Goal: Information Seeking & Learning: Learn about a topic

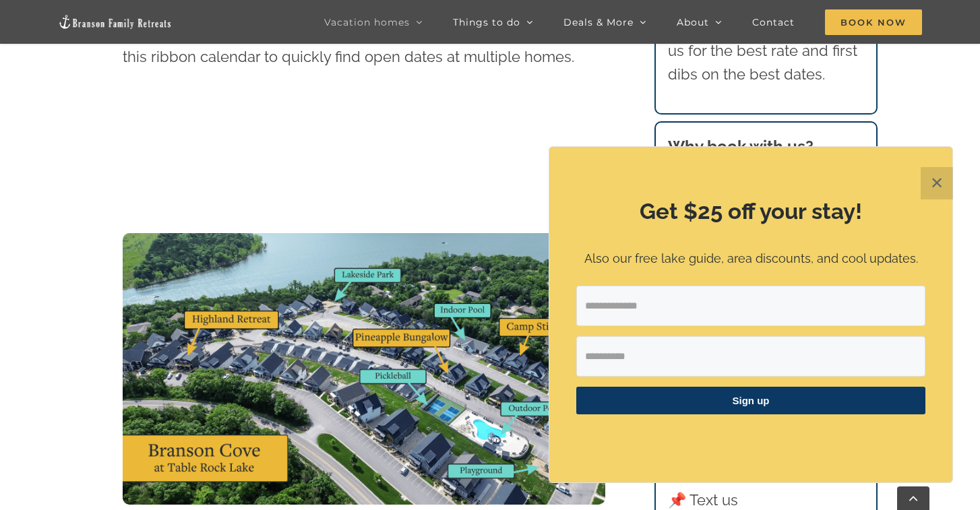
scroll to position [1511, 0]
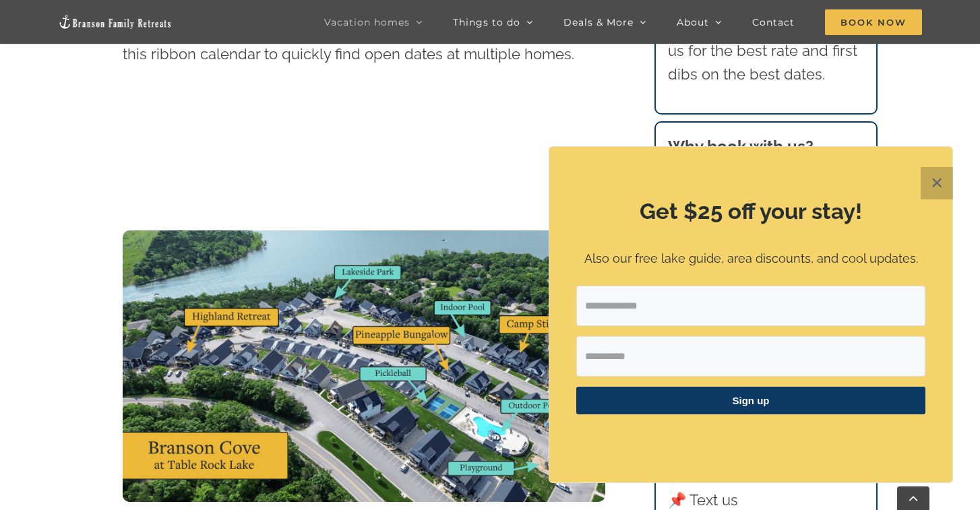
click at [950, 177] on button "✕" at bounding box center [937, 183] width 32 height 32
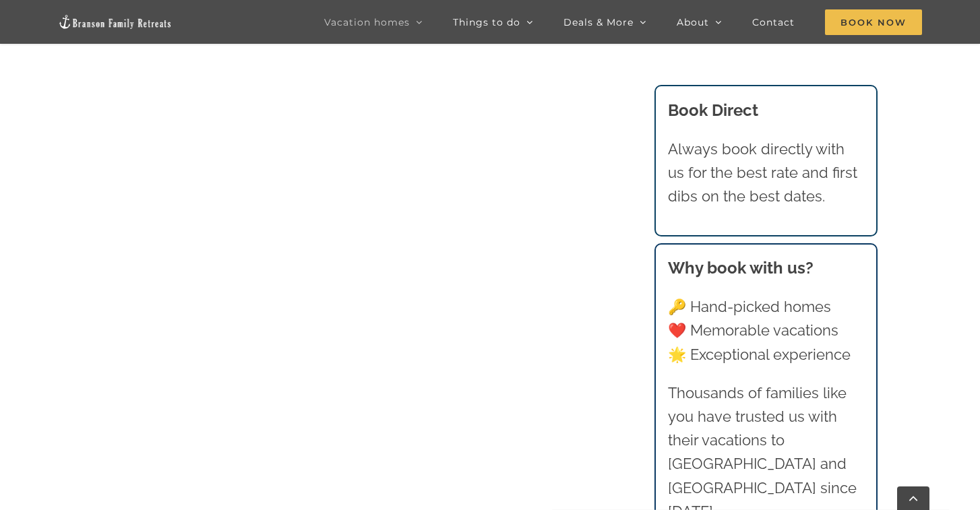
scroll to position [795, 0]
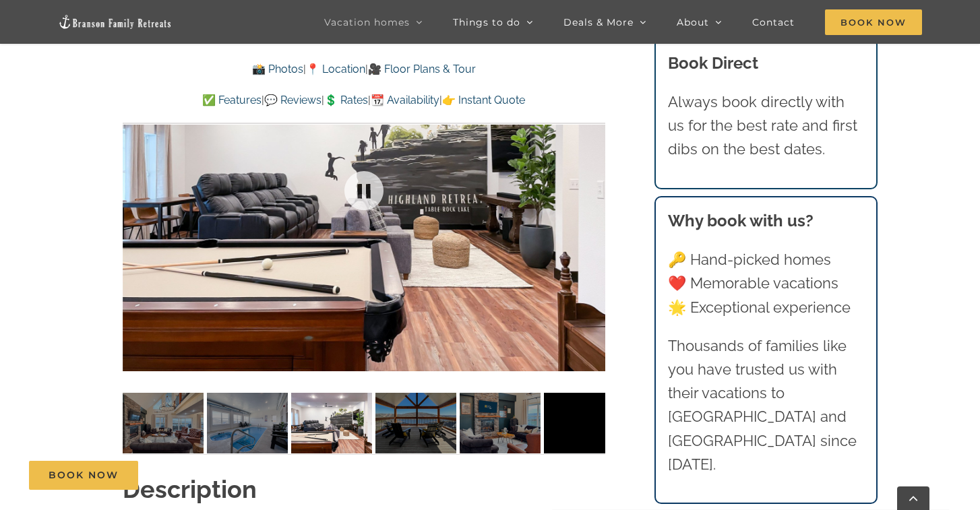
scroll to position [1083, 0]
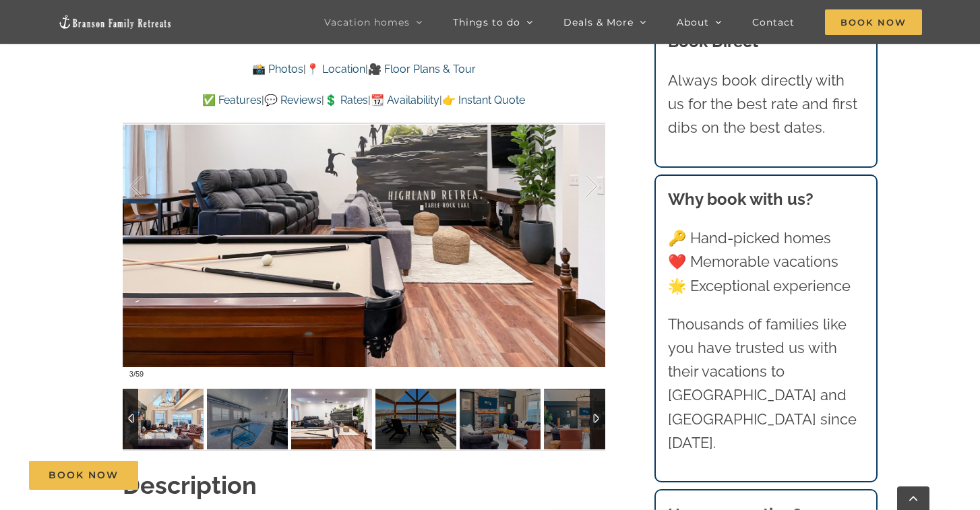
click at [162, 420] on img at bounding box center [163, 419] width 81 height 61
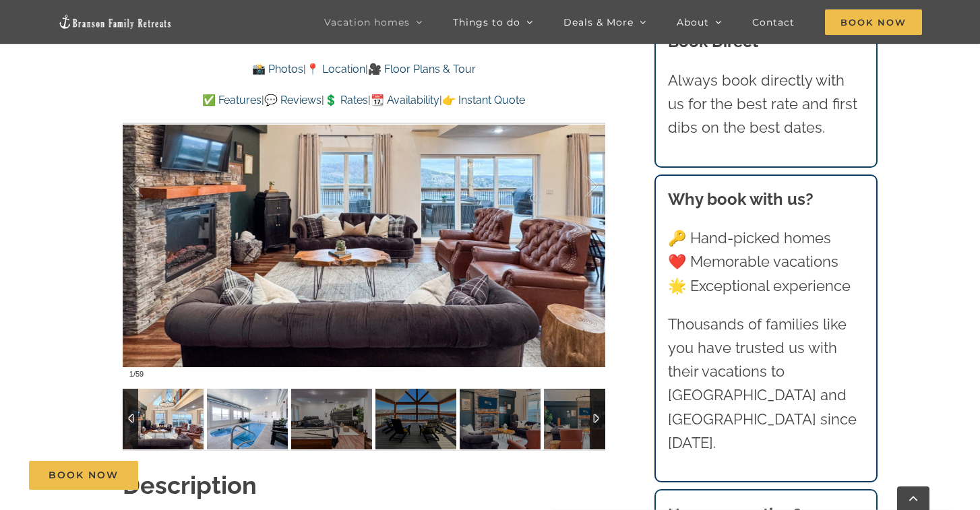
click at [249, 431] on img at bounding box center [247, 419] width 81 height 61
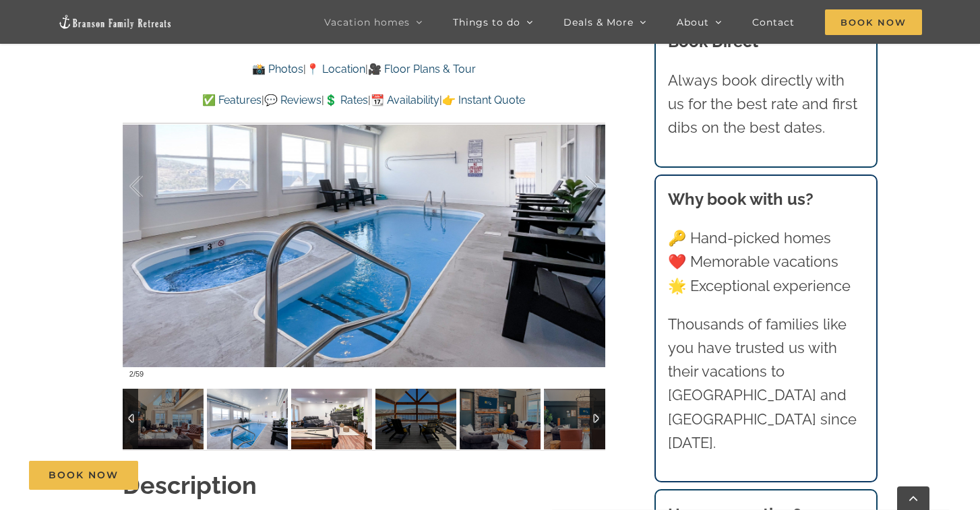
click at [328, 430] on img at bounding box center [331, 419] width 81 height 61
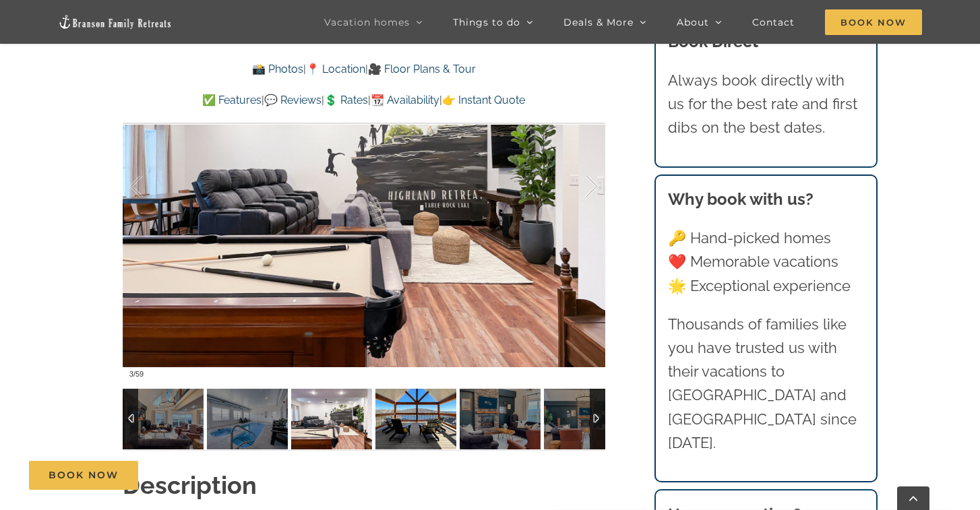
click at [402, 434] on img at bounding box center [415, 419] width 81 height 61
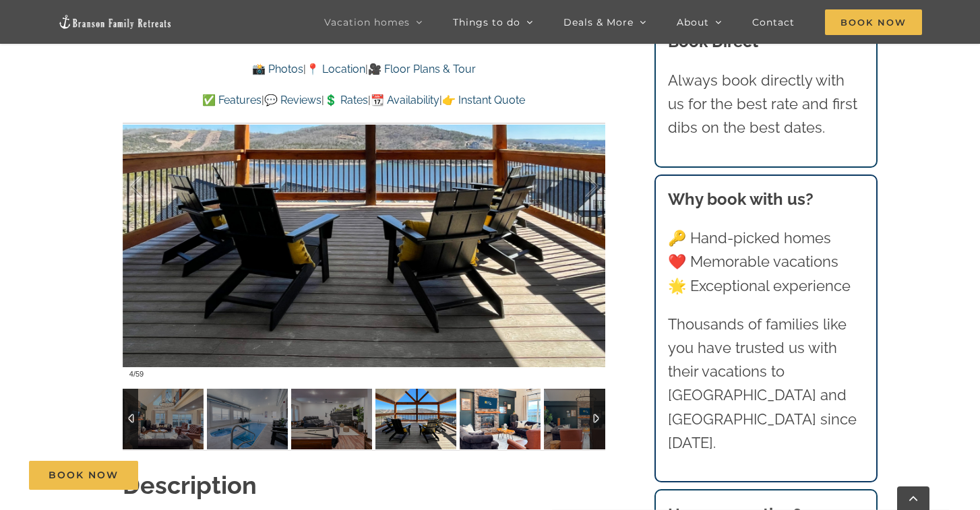
click at [462, 442] on img at bounding box center [500, 419] width 81 height 61
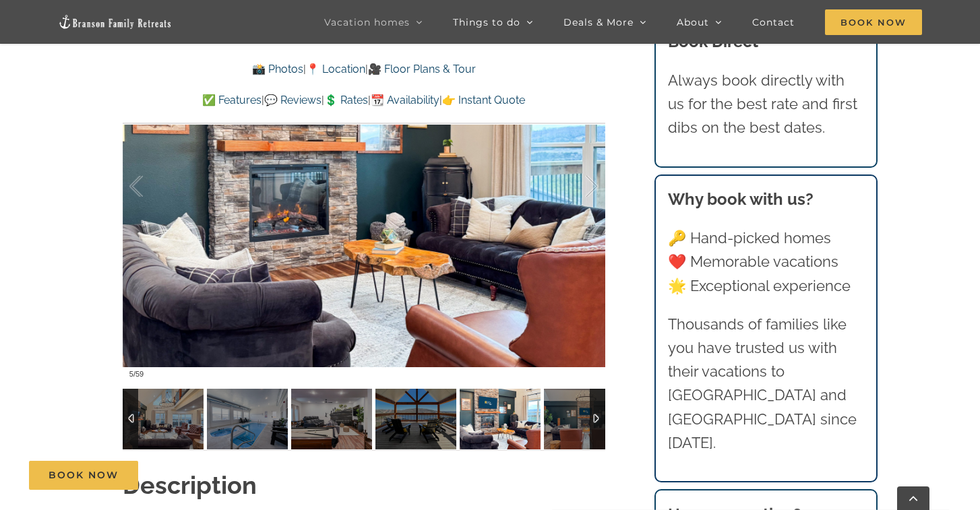
click at [514, 431] on img at bounding box center [500, 419] width 81 height 61
click at [504, 433] on img at bounding box center [500, 419] width 81 height 61
click at [598, 420] on div at bounding box center [598, 419] width 16 height 61
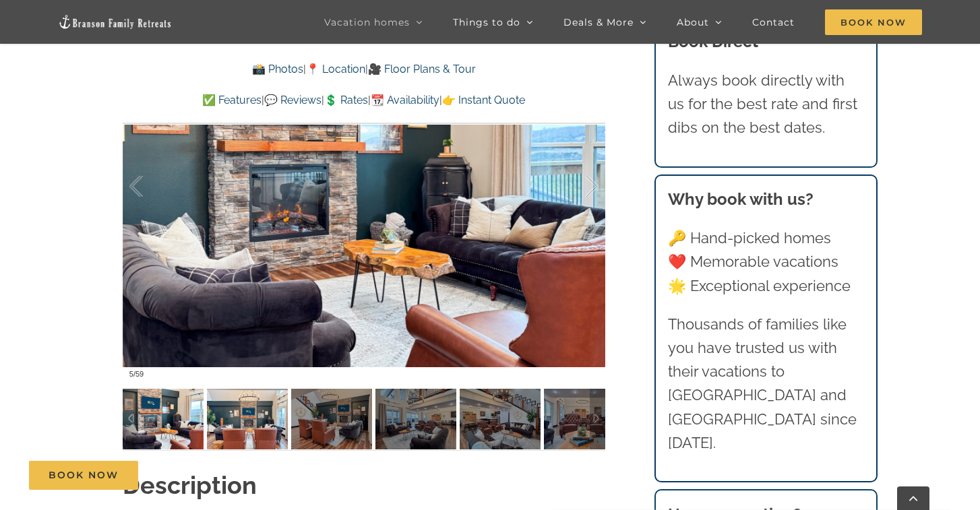
click at [239, 434] on img at bounding box center [247, 419] width 81 height 61
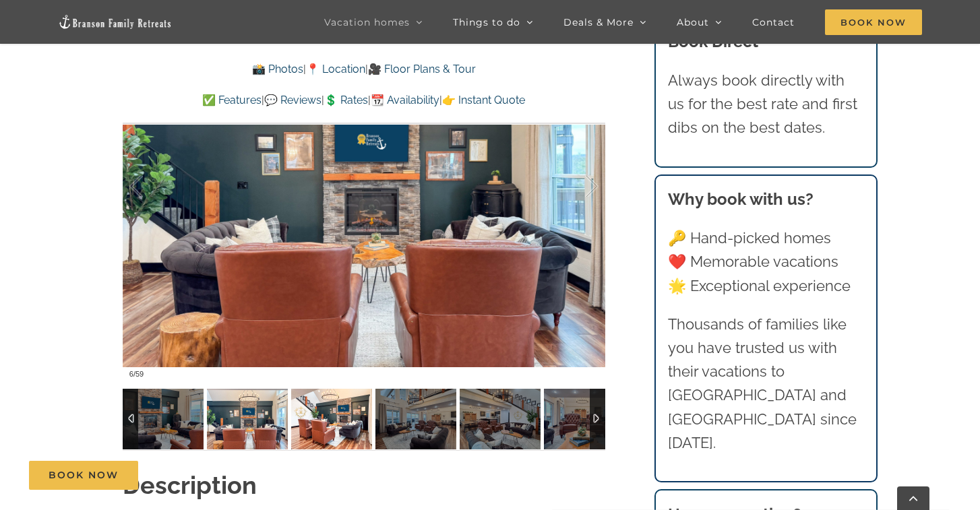
click at [299, 430] on img at bounding box center [331, 419] width 81 height 61
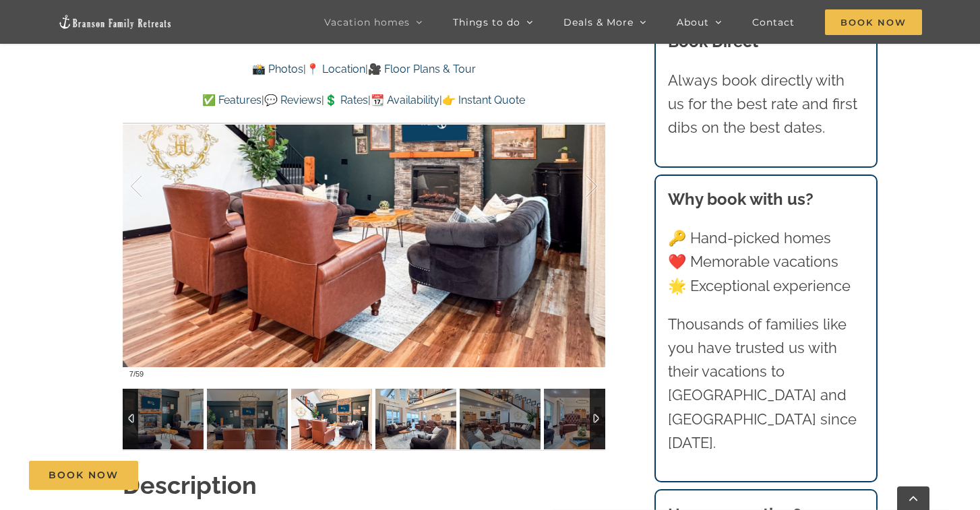
click at [415, 429] on img at bounding box center [415, 419] width 81 height 61
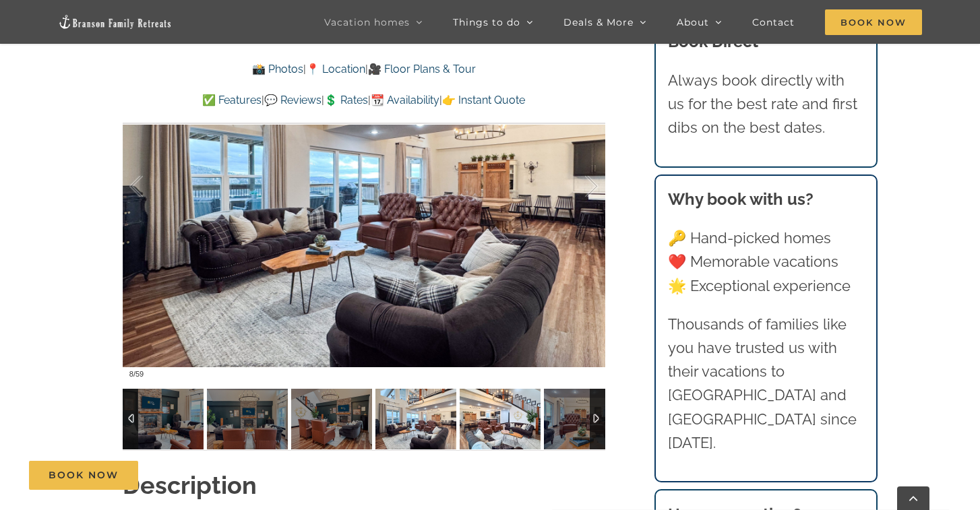
click at [488, 434] on img at bounding box center [500, 419] width 81 height 61
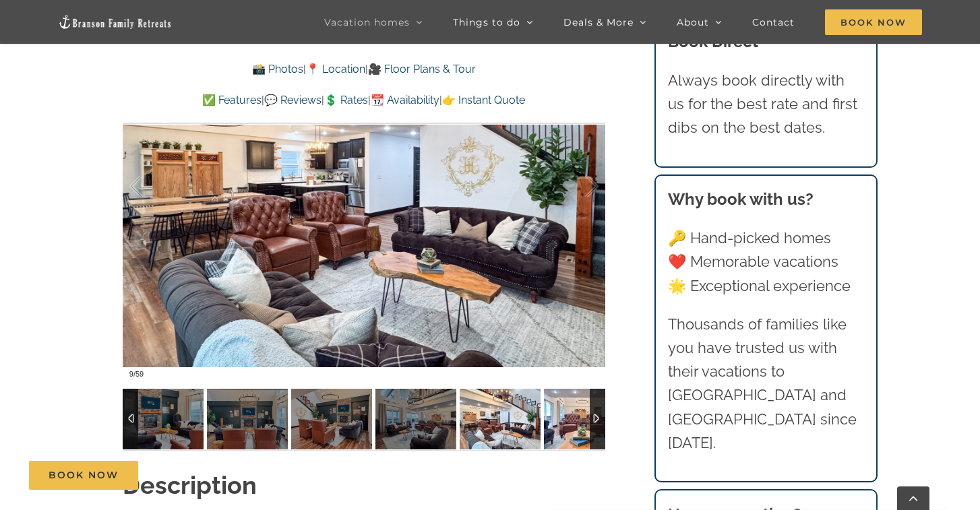
click at [564, 443] on img at bounding box center [584, 419] width 81 height 61
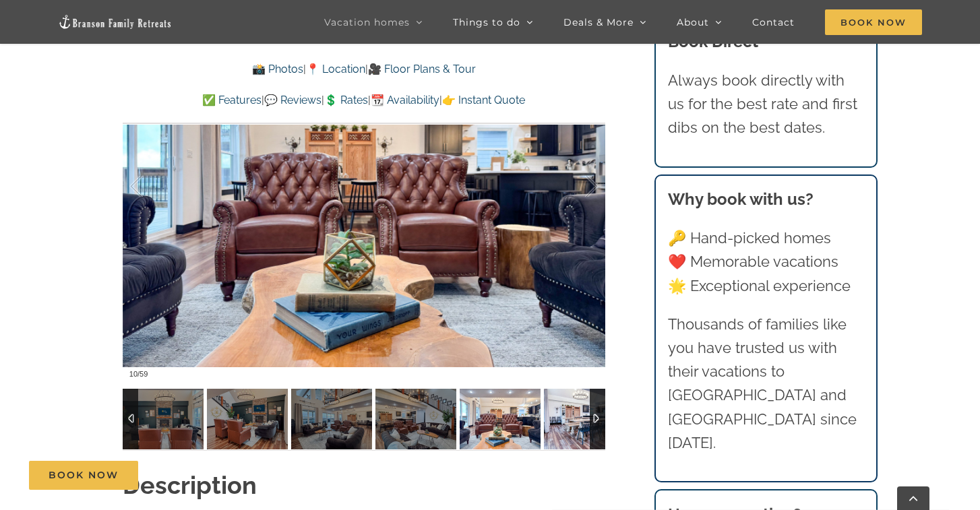
click at [586, 431] on img at bounding box center [584, 419] width 81 height 61
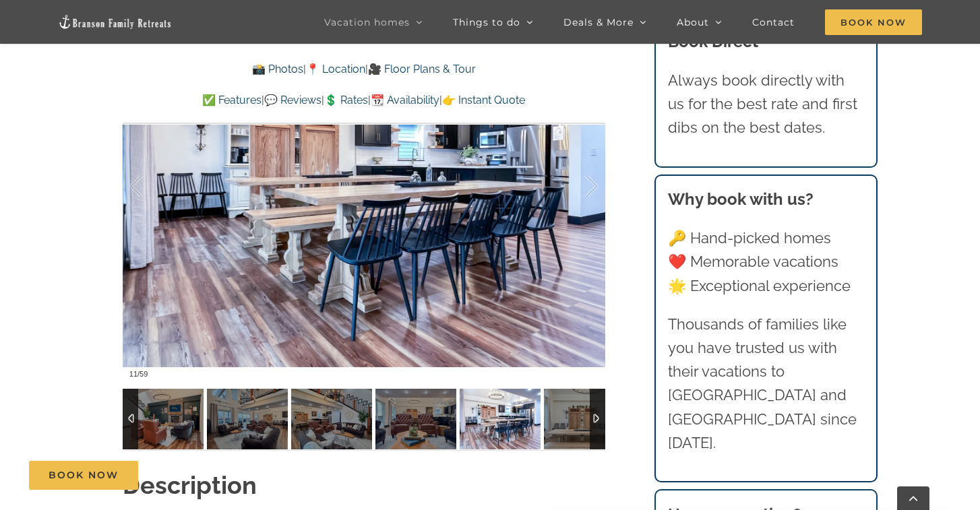
click at [597, 417] on div at bounding box center [598, 419] width 16 height 61
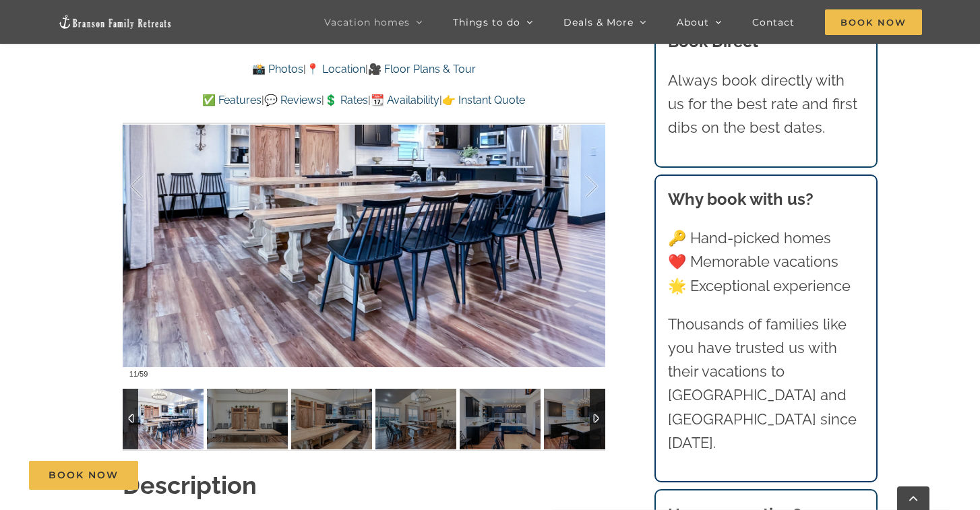
click at [597, 417] on div at bounding box center [598, 419] width 16 height 61
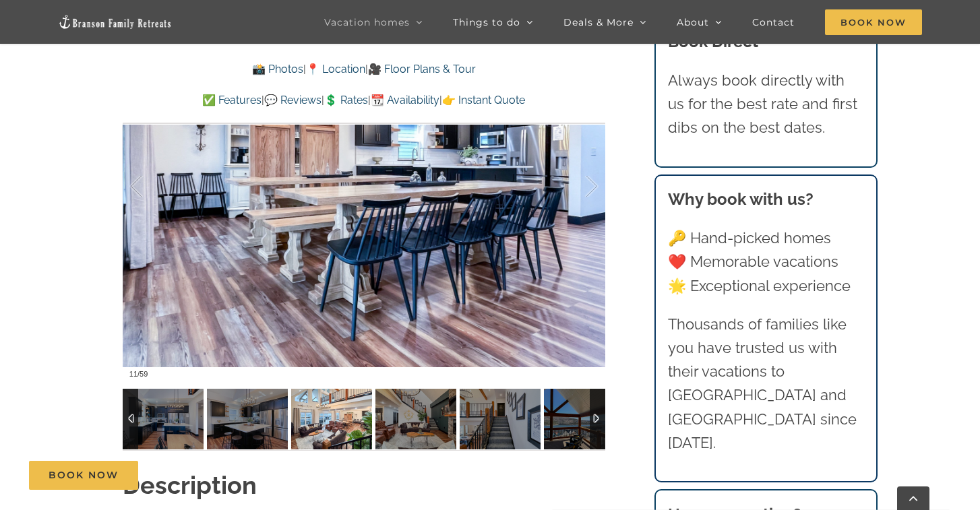
click at [349, 435] on img at bounding box center [331, 419] width 81 height 61
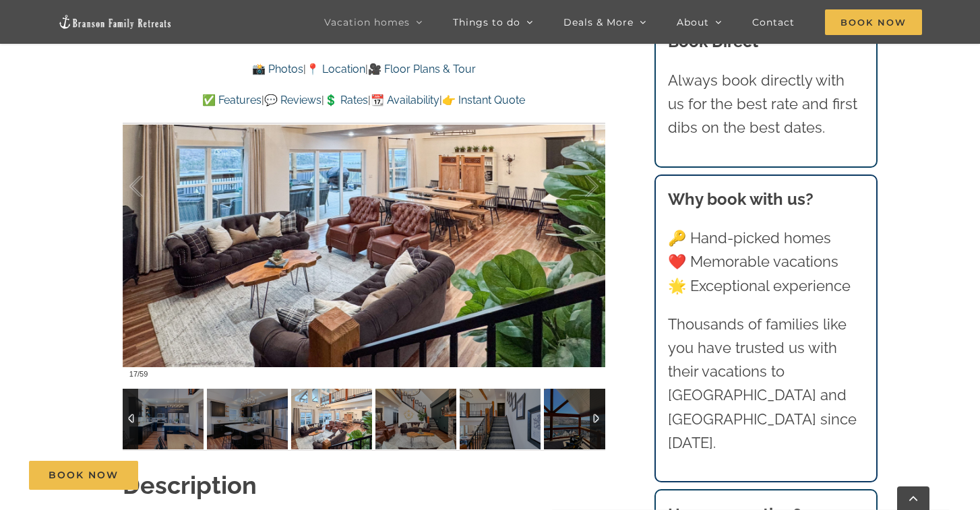
click at [406, 432] on img at bounding box center [415, 419] width 81 height 61
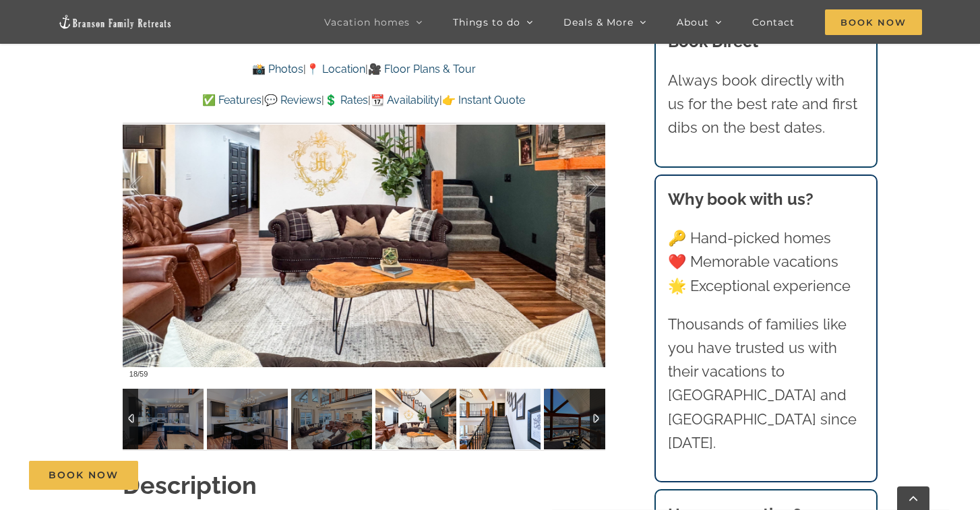
click at [499, 435] on img at bounding box center [500, 419] width 81 height 61
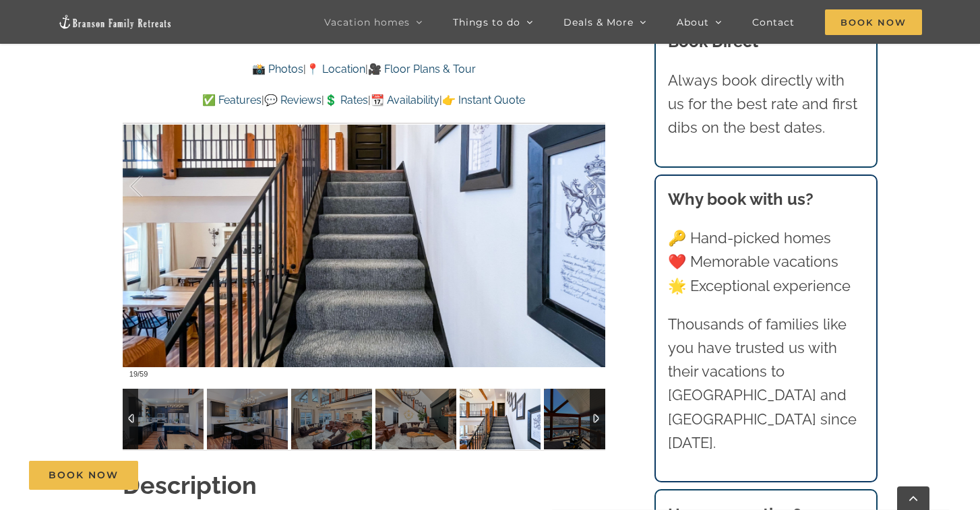
click at [599, 419] on div at bounding box center [598, 419] width 16 height 61
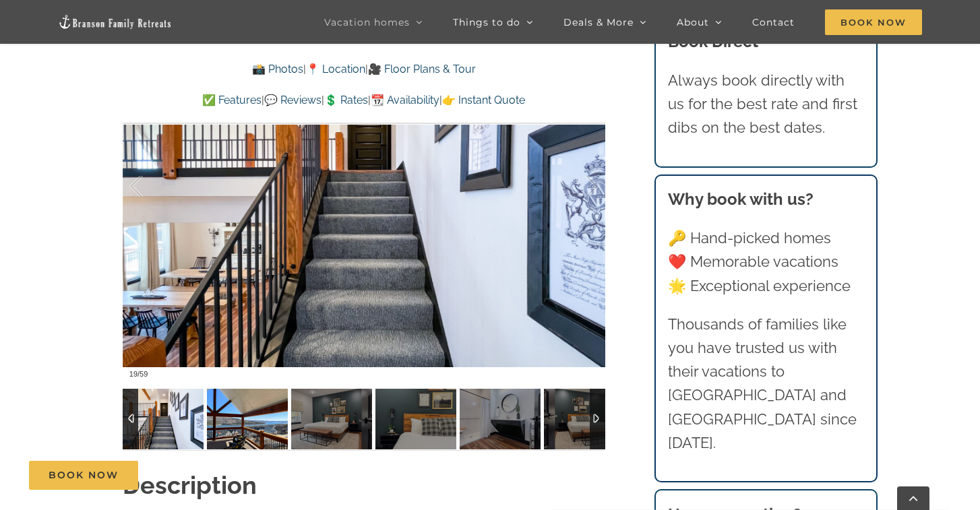
click at [267, 430] on img at bounding box center [247, 419] width 81 height 61
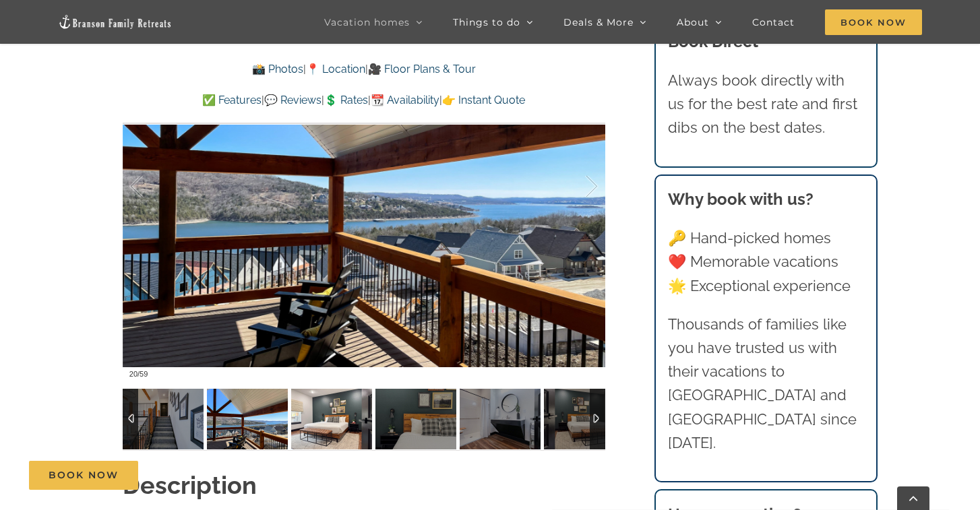
click at [328, 429] on img at bounding box center [331, 419] width 81 height 61
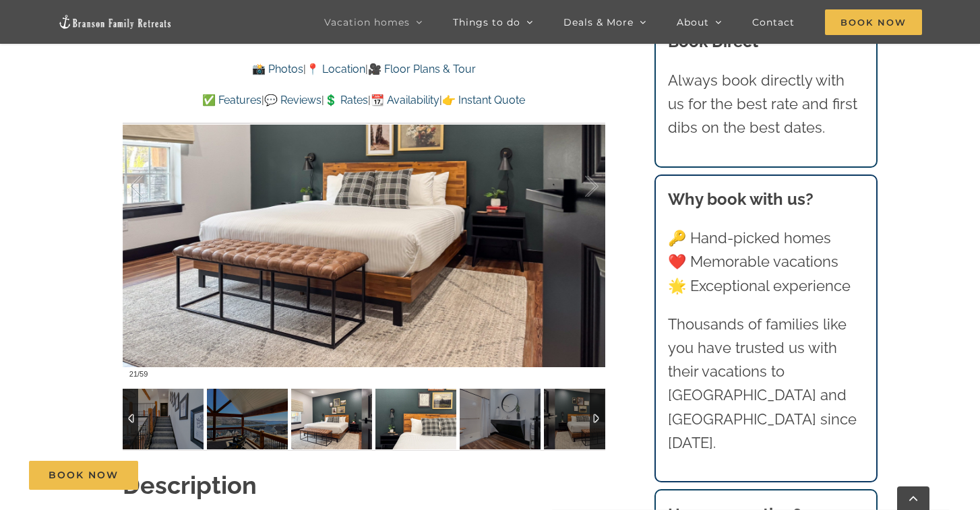
click at [404, 433] on img at bounding box center [415, 419] width 81 height 61
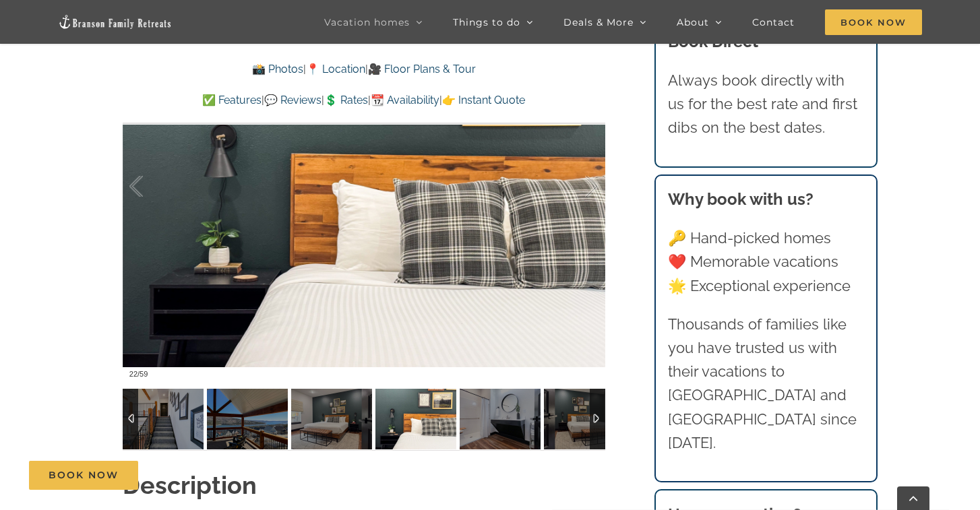
click at [442, 434] on img at bounding box center [415, 419] width 81 height 61
click at [514, 428] on img at bounding box center [500, 419] width 81 height 61
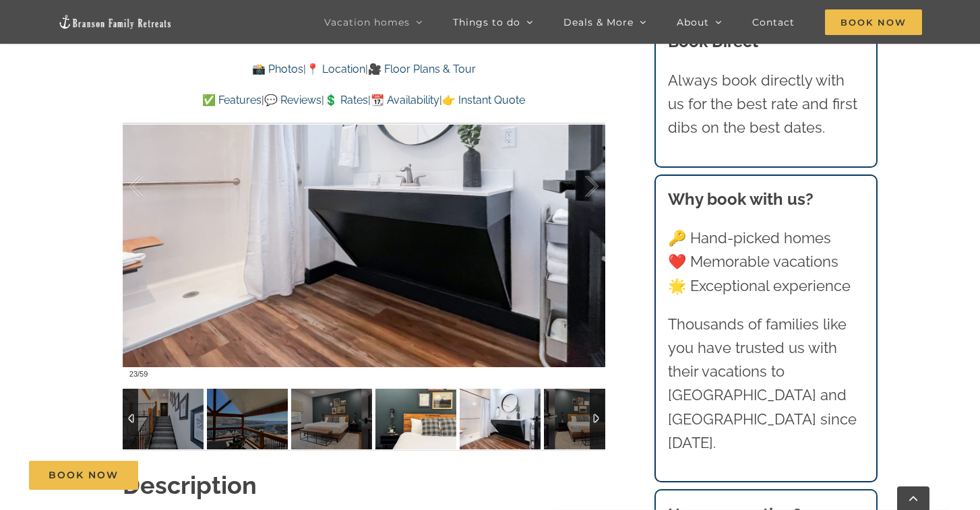
click at [422, 422] on img at bounding box center [415, 419] width 81 height 61
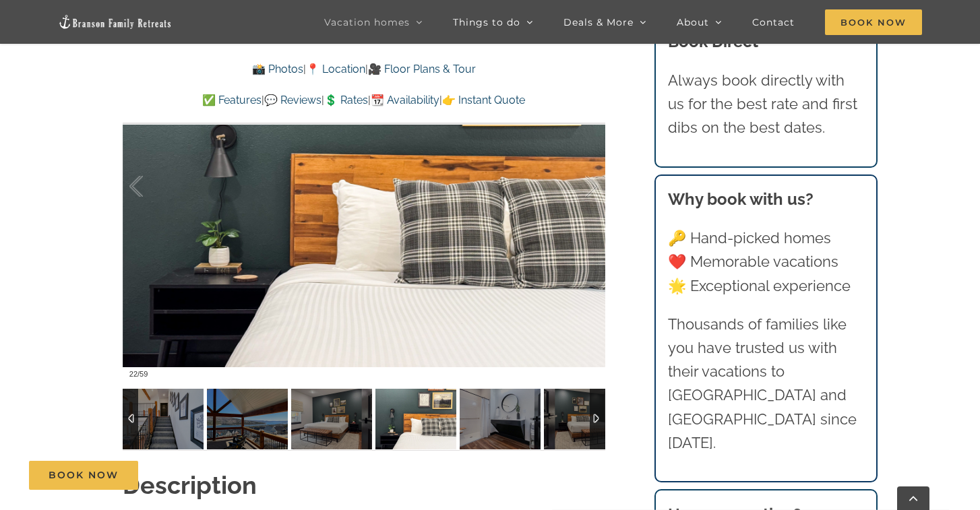
click at [593, 422] on div at bounding box center [598, 419] width 16 height 61
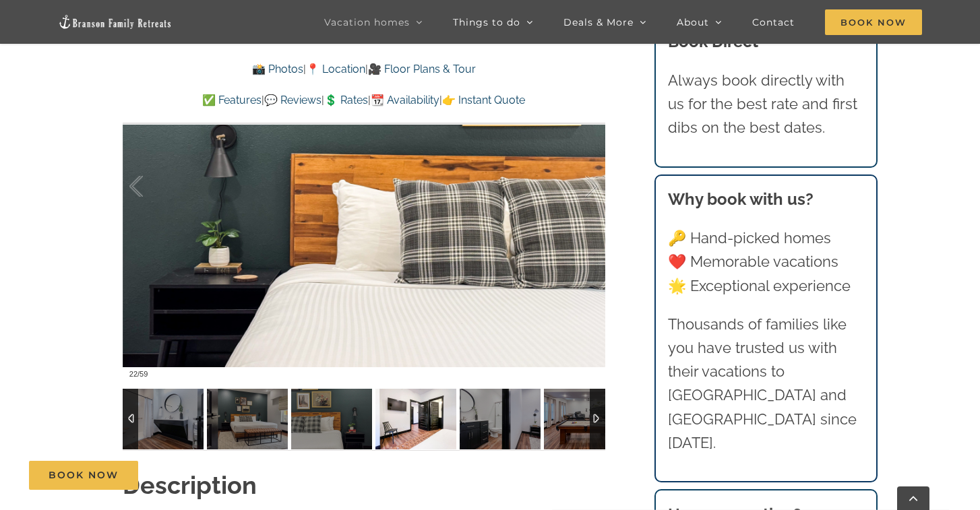
click at [425, 419] on img at bounding box center [415, 419] width 81 height 61
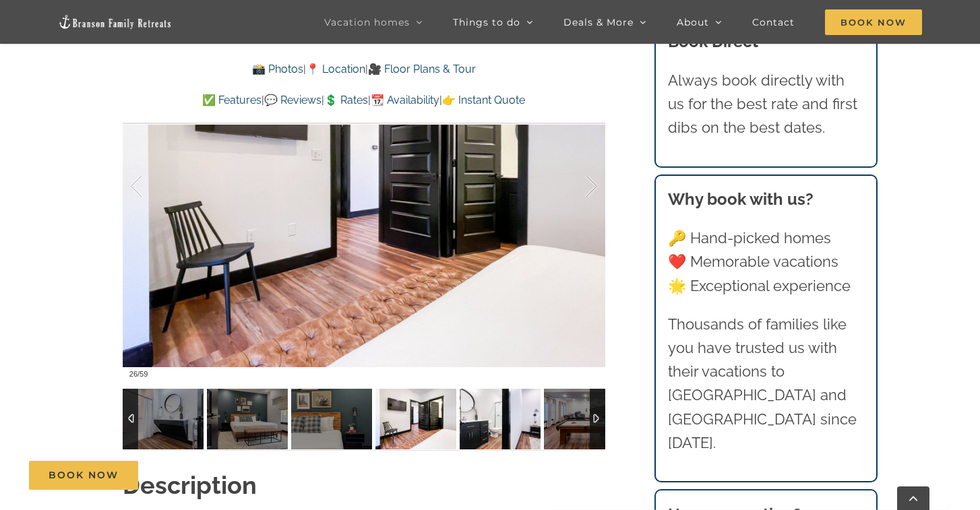
click at [495, 429] on img at bounding box center [500, 419] width 81 height 61
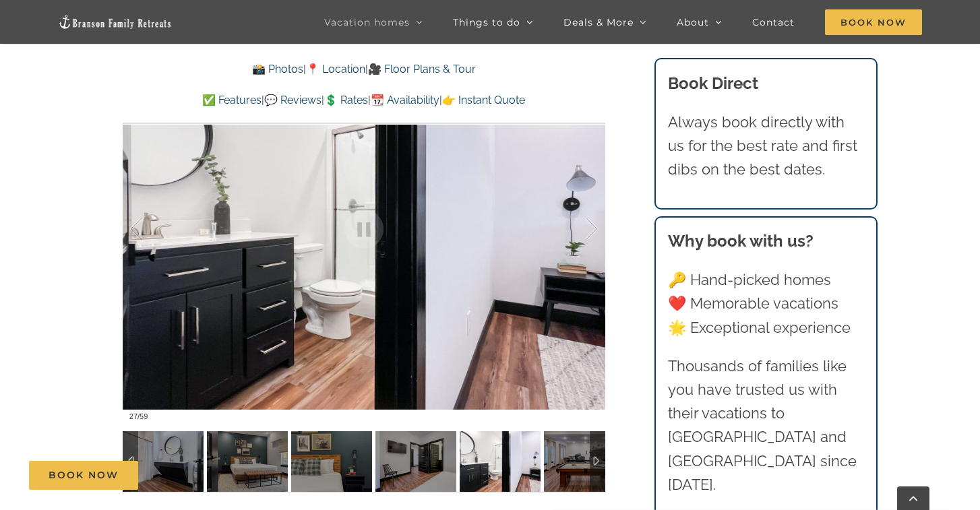
scroll to position [1042, 0]
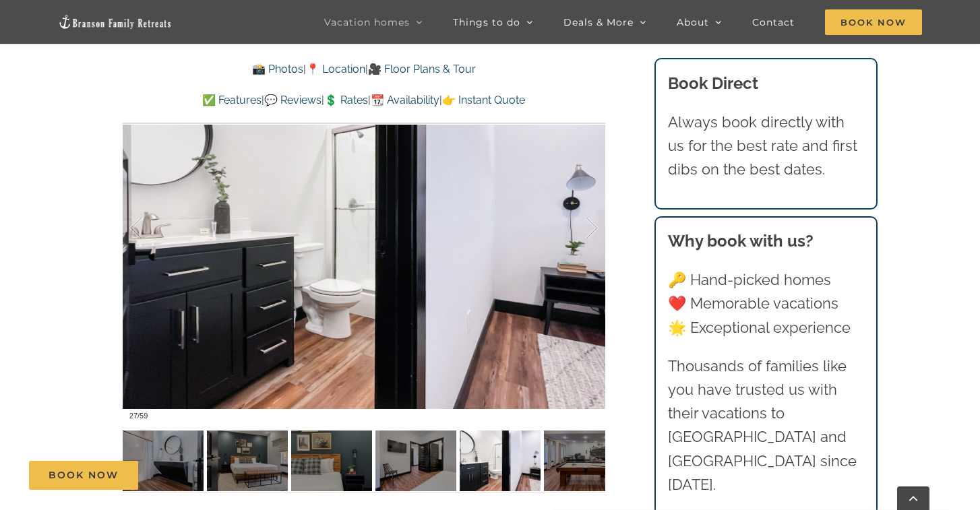
click at [533, 464] on div "Book Now" at bounding box center [500, 475] width 942 height 29
click at [576, 464] on div "Book Now" at bounding box center [500, 475] width 942 height 29
click at [471, 470] on div "Book Now" at bounding box center [500, 475] width 942 height 29
click at [609, 459] on div "Highland Retreat Where else can 24 people have the time of their lives? This Br…" at bounding box center [364, 49] width 537 height 921
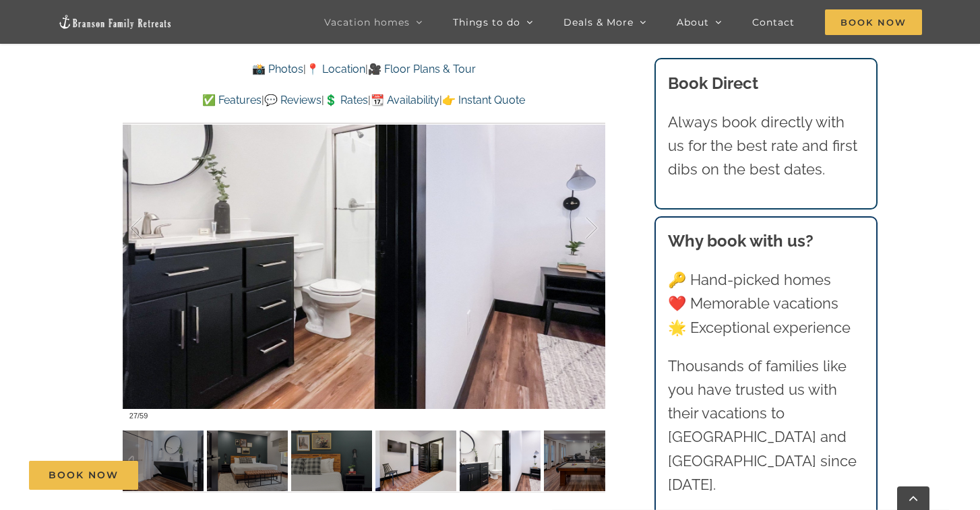
click at [411, 463] on div "Book Now" at bounding box center [500, 475] width 942 height 29
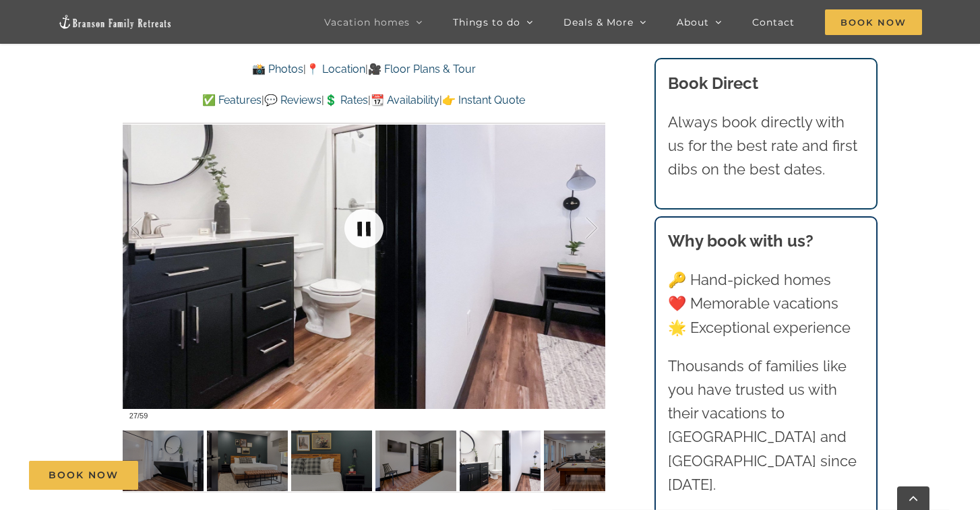
click at [365, 224] on link at bounding box center [364, 229] width 54 height 54
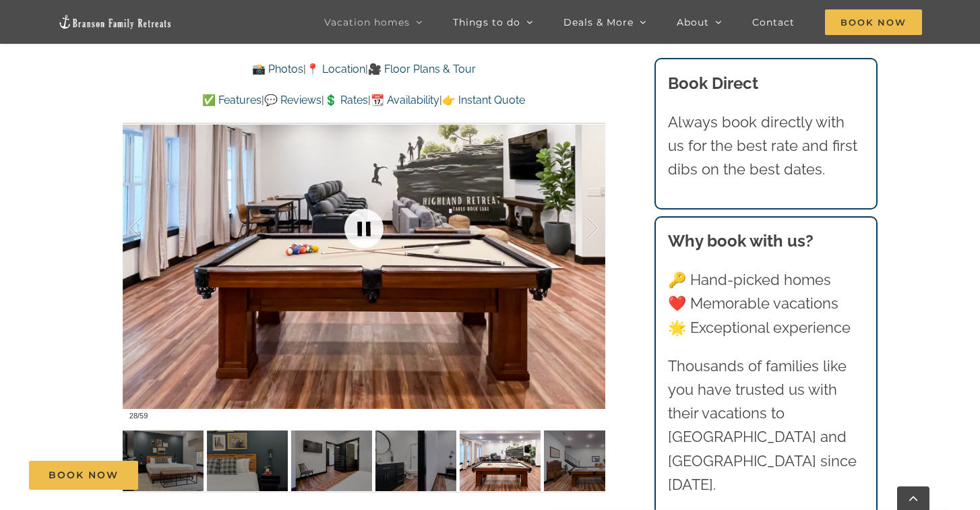
click at [365, 224] on link at bounding box center [364, 229] width 54 height 54
click at [367, 231] on link at bounding box center [364, 229] width 54 height 54
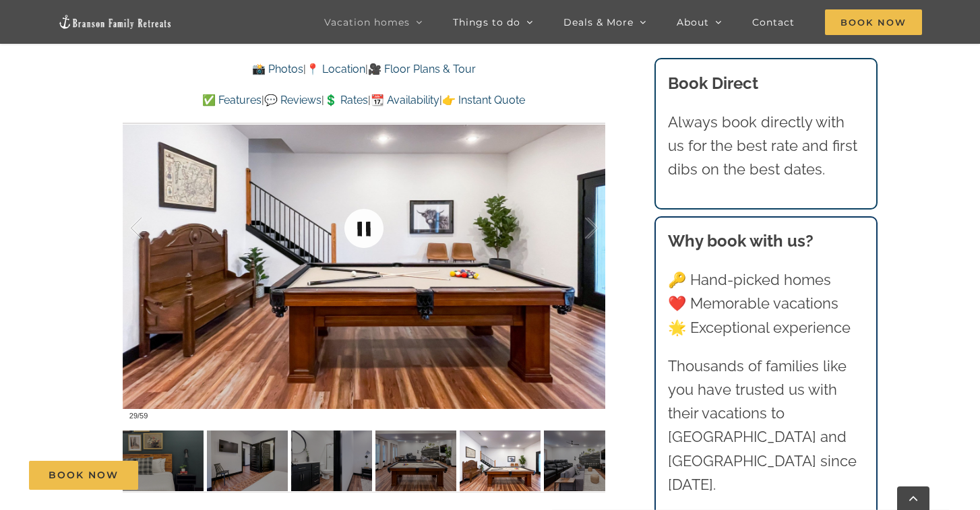
click at [367, 231] on link at bounding box center [364, 229] width 54 height 54
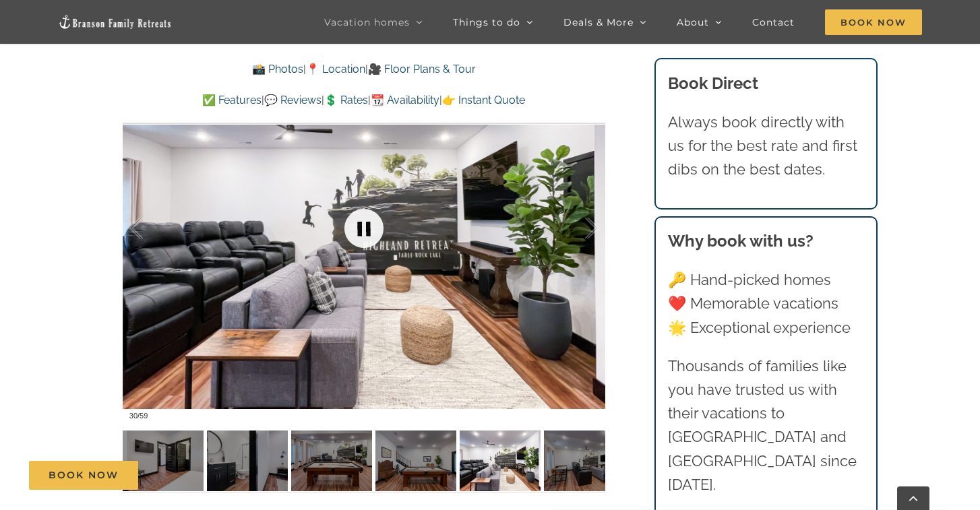
click at [367, 231] on link at bounding box center [364, 229] width 54 height 54
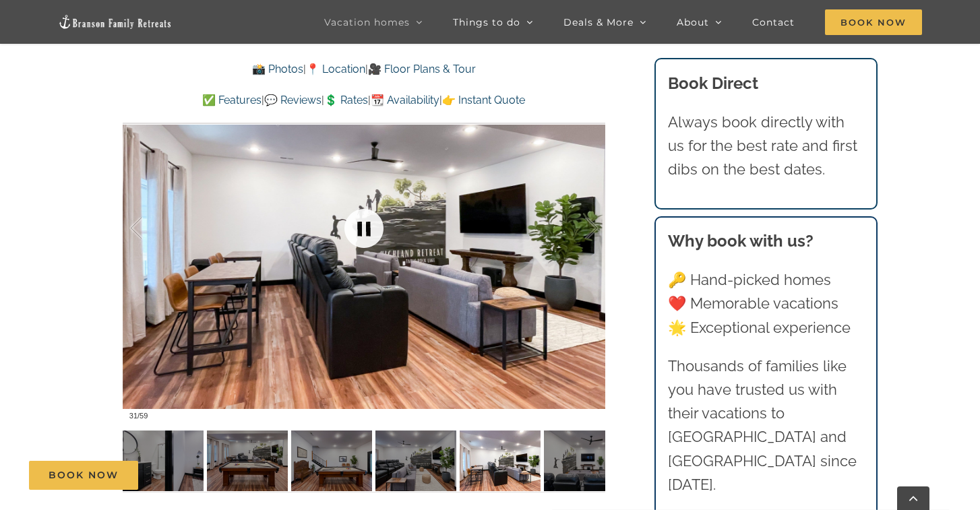
click at [368, 229] on link at bounding box center [364, 229] width 54 height 54
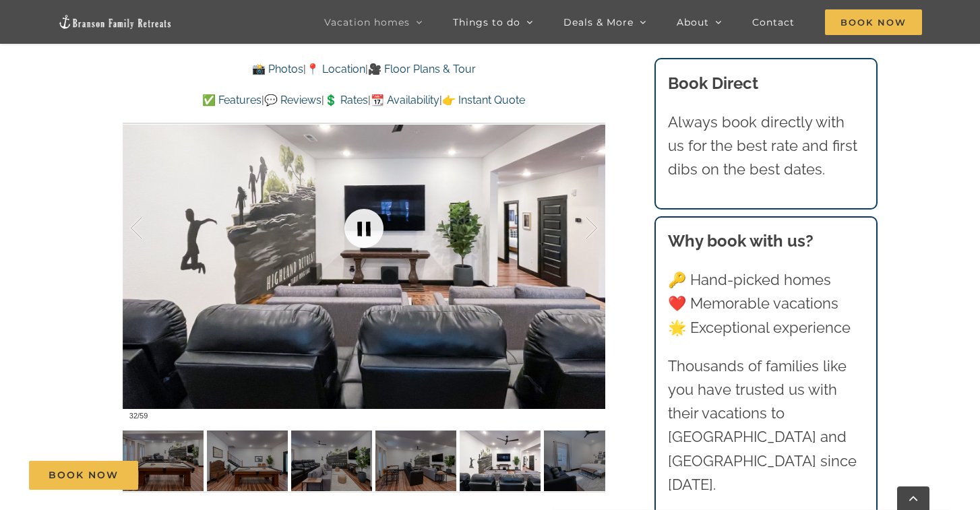
click at [368, 229] on link at bounding box center [364, 229] width 54 height 54
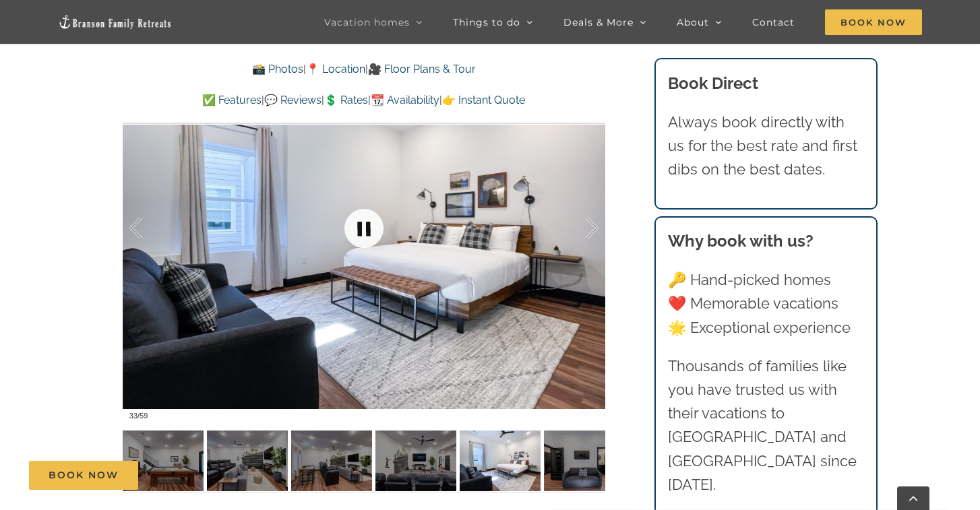
click at [368, 229] on link at bounding box center [364, 229] width 54 height 54
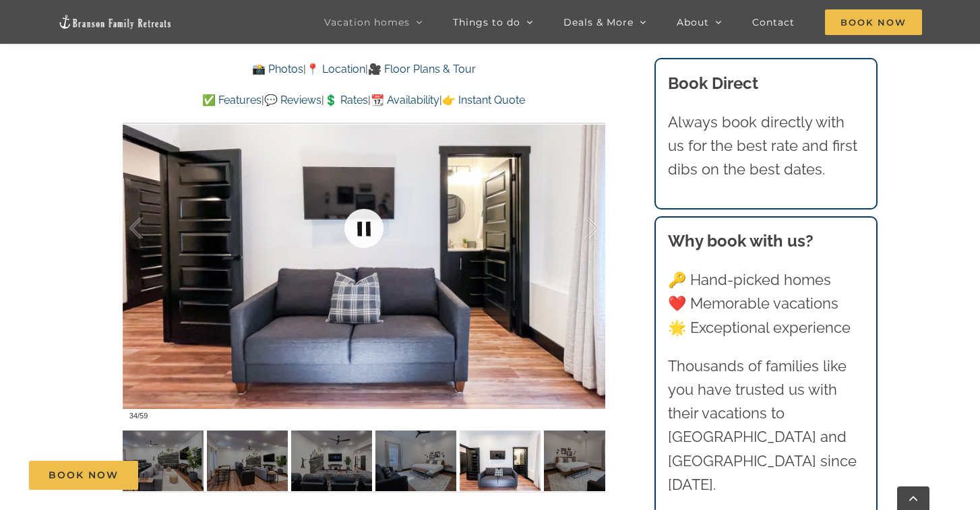
click at [368, 229] on link at bounding box center [364, 229] width 54 height 54
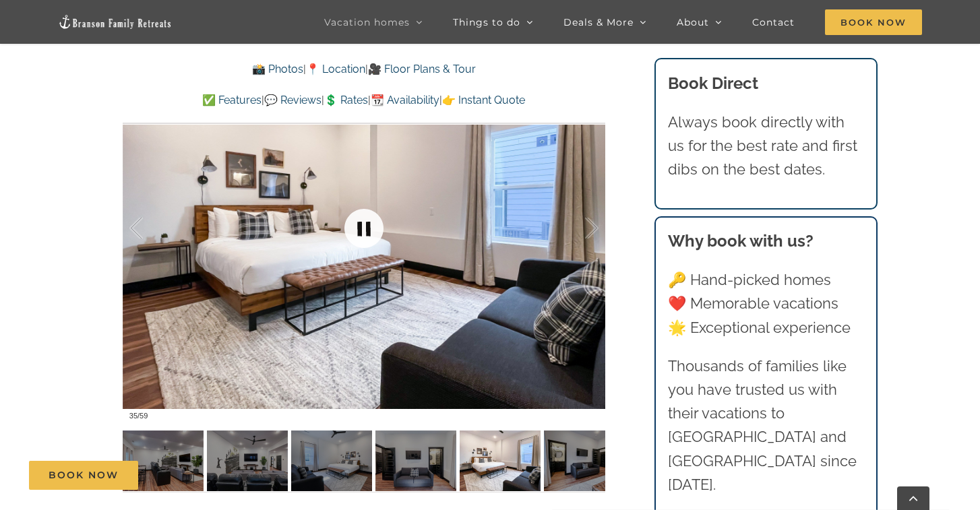
click at [368, 229] on link at bounding box center [364, 229] width 54 height 54
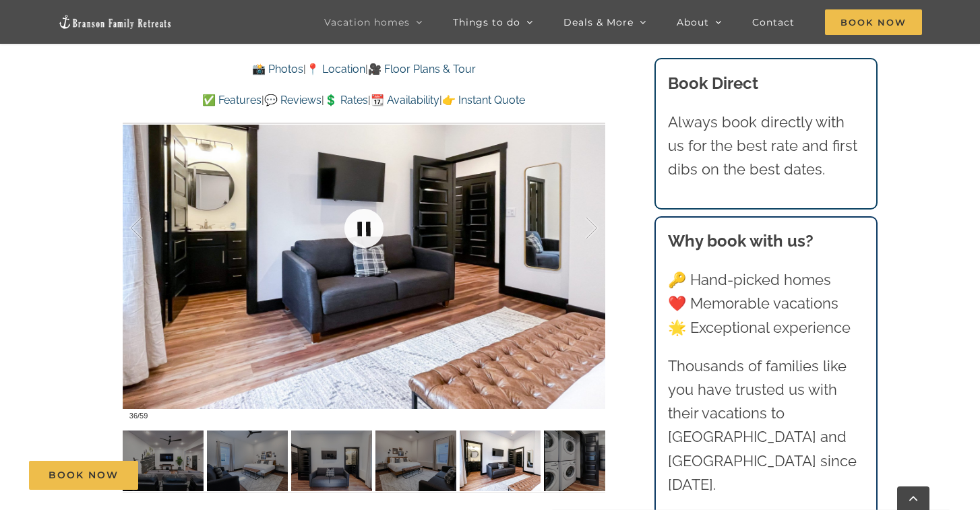
click at [368, 229] on link at bounding box center [364, 229] width 54 height 54
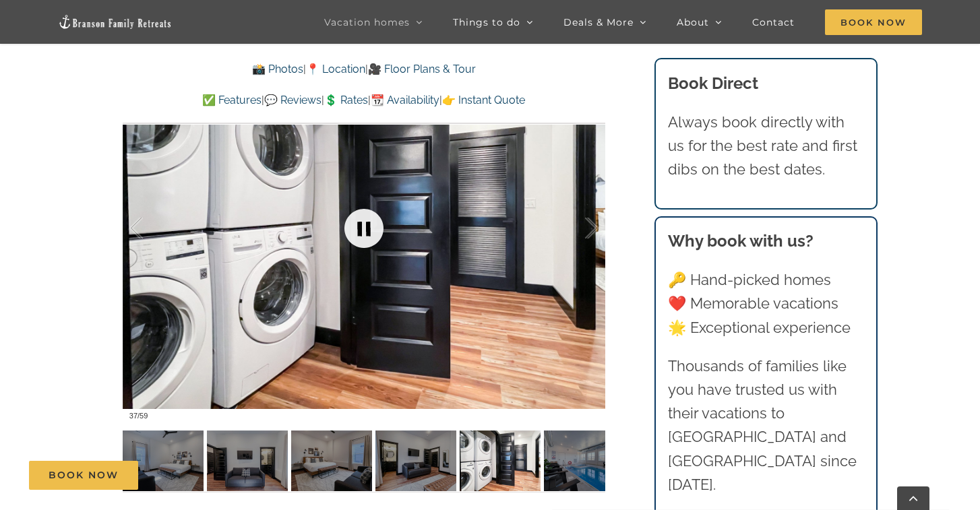
click at [368, 229] on link at bounding box center [364, 229] width 54 height 54
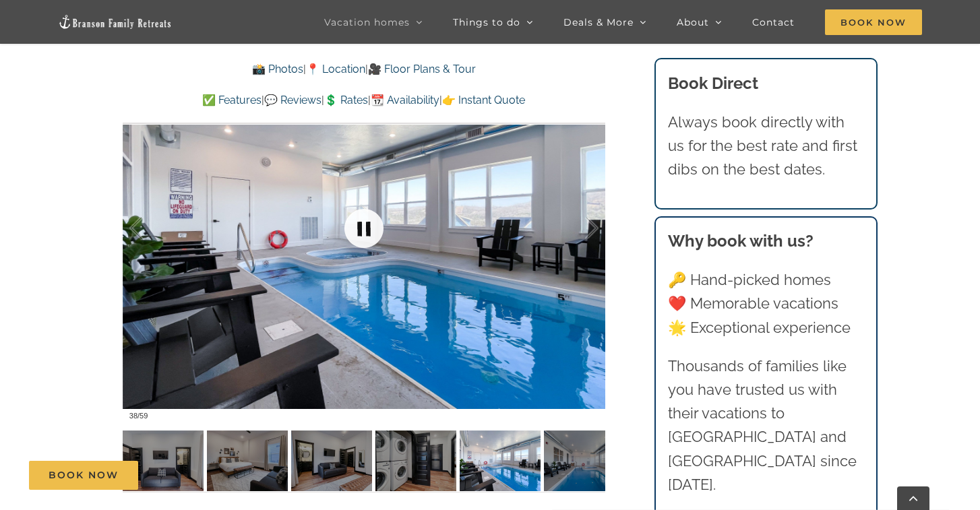
click at [368, 229] on link at bounding box center [364, 229] width 54 height 54
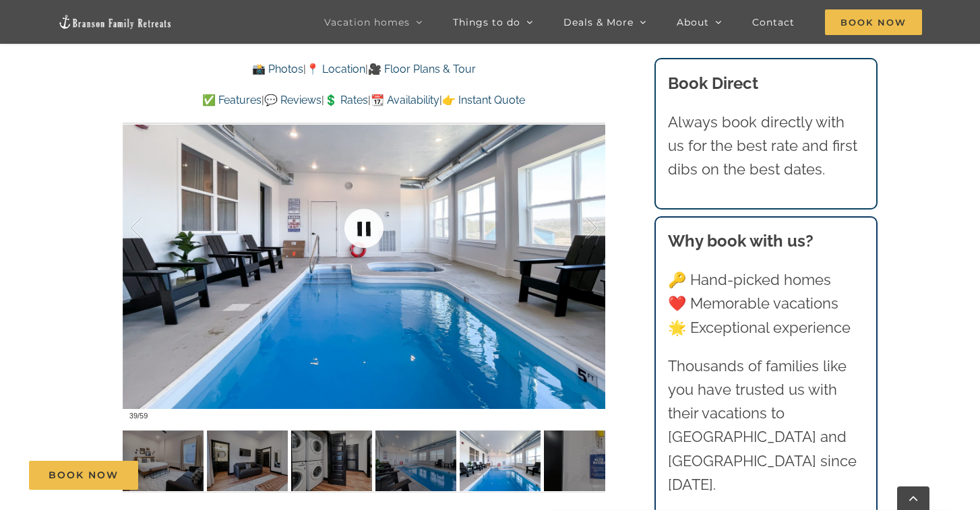
click at [368, 228] on link at bounding box center [364, 229] width 54 height 54
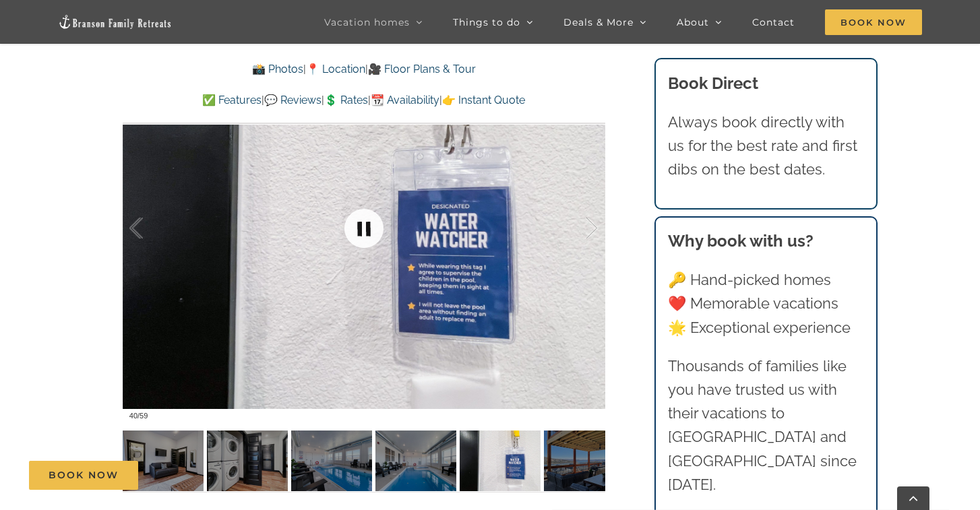
click at [368, 228] on link at bounding box center [364, 229] width 54 height 54
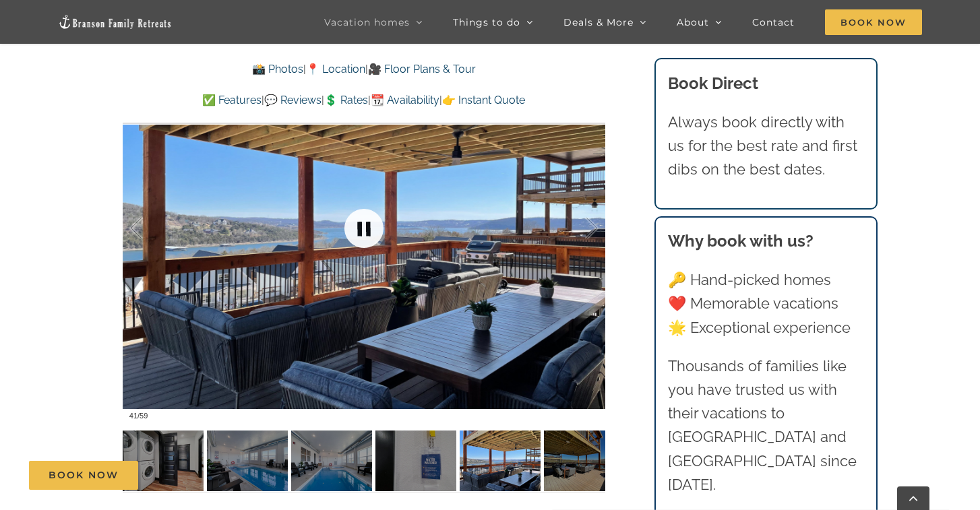
click at [368, 228] on link at bounding box center [364, 229] width 54 height 54
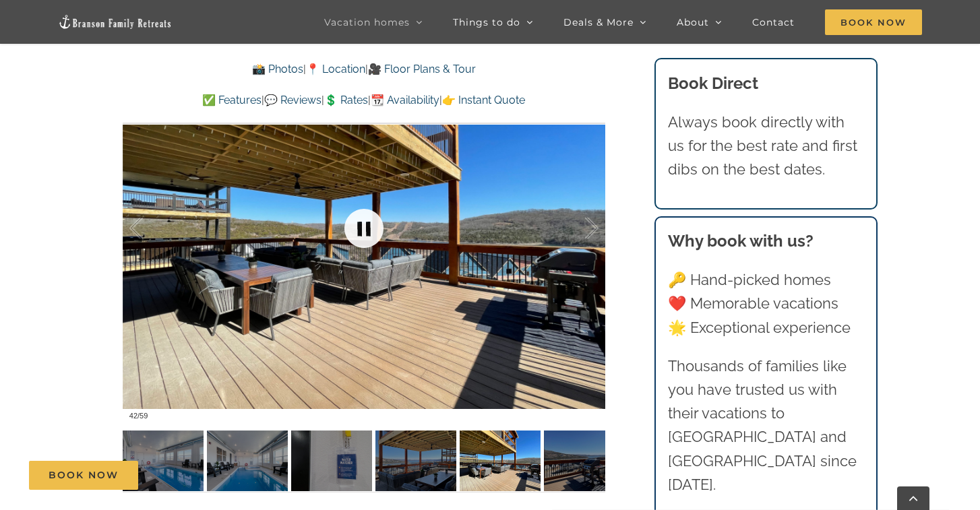
click at [368, 228] on link at bounding box center [364, 229] width 54 height 54
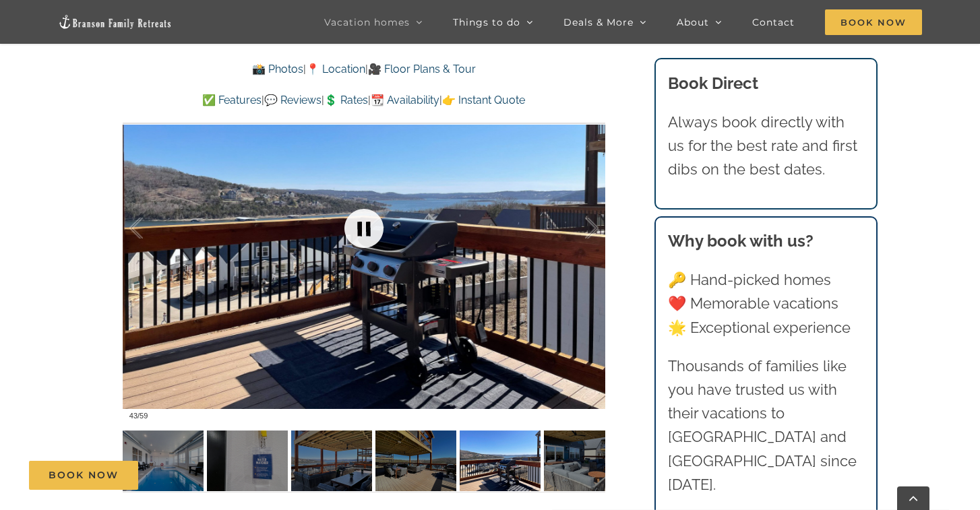
click at [368, 228] on link at bounding box center [364, 229] width 54 height 54
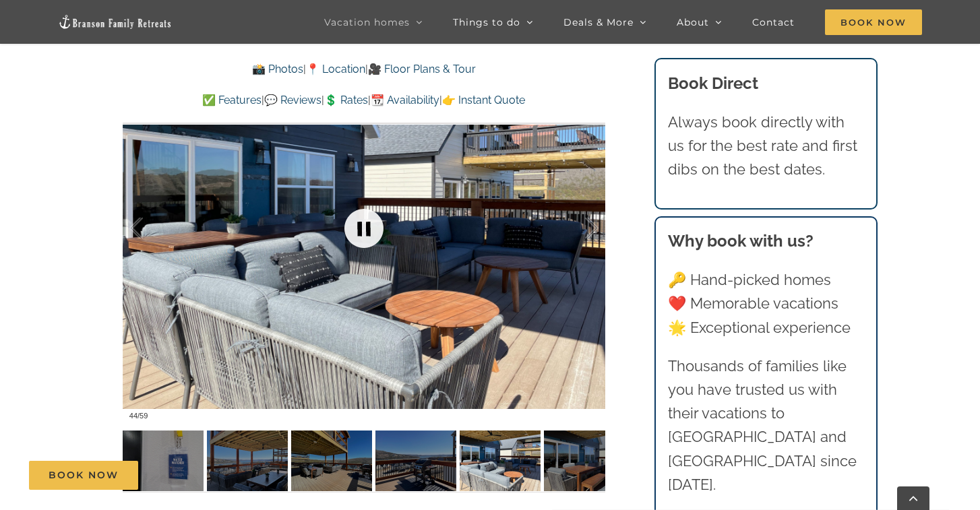
click at [368, 228] on link at bounding box center [364, 229] width 54 height 54
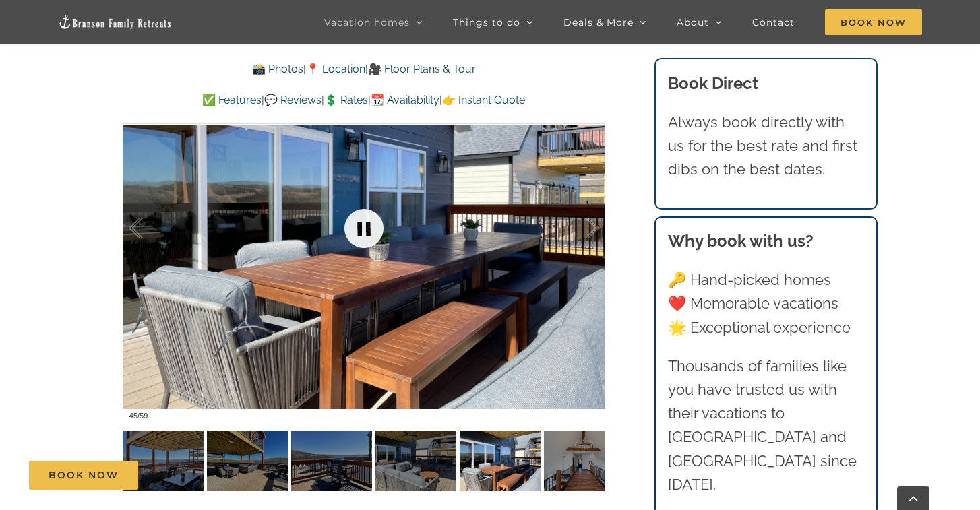
click at [368, 228] on link at bounding box center [364, 229] width 54 height 54
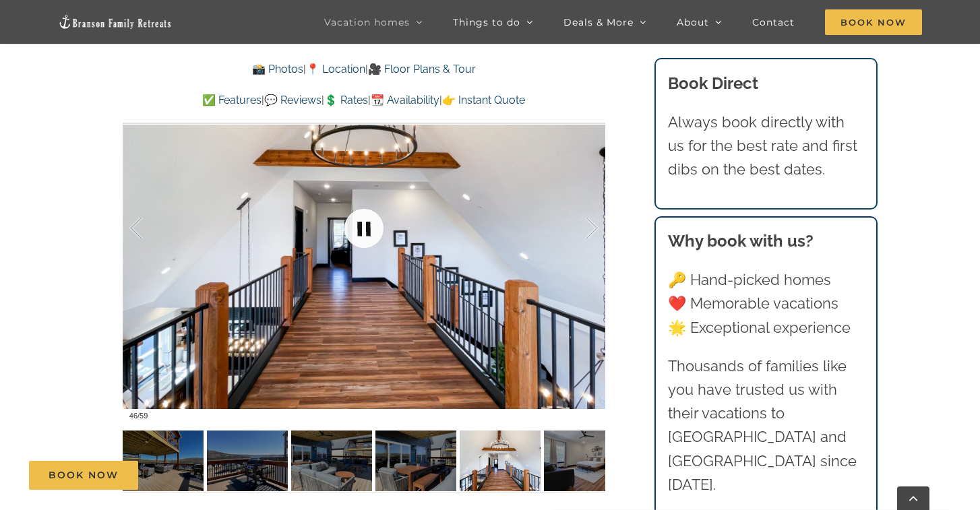
click at [368, 228] on link at bounding box center [364, 229] width 54 height 54
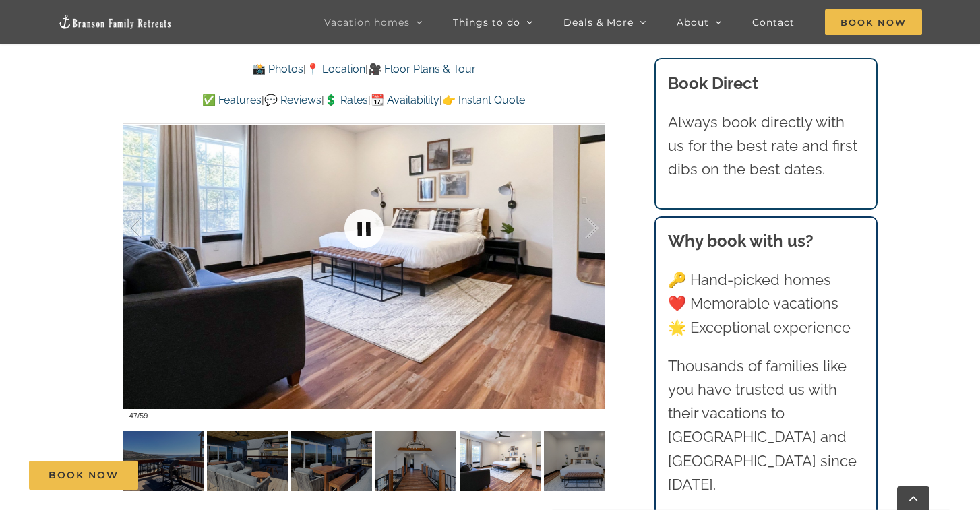
click at [368, 228] on link at bounding box center [364, 229] width 54 height 54
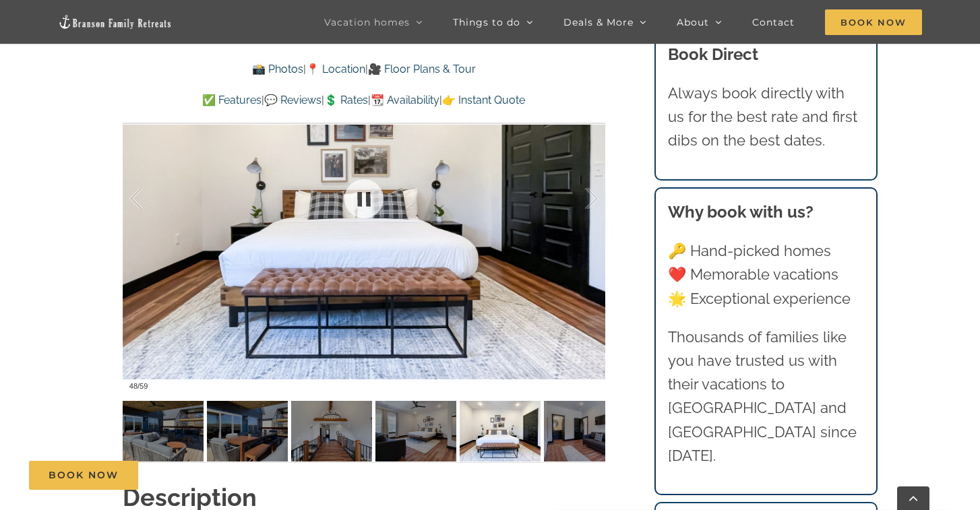
scroll to position [1087, 0]
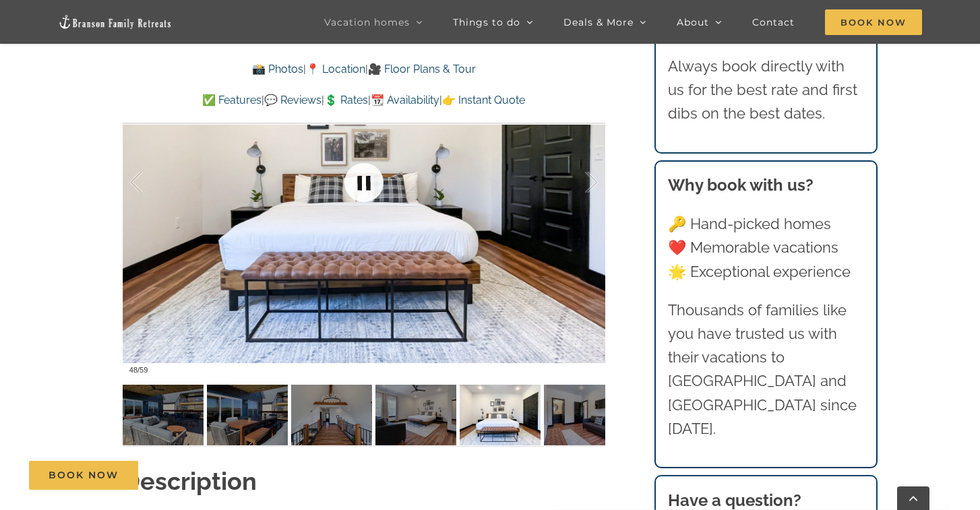
click at [366, 188] on link at bounding box center [364, 183] width 54 height 54
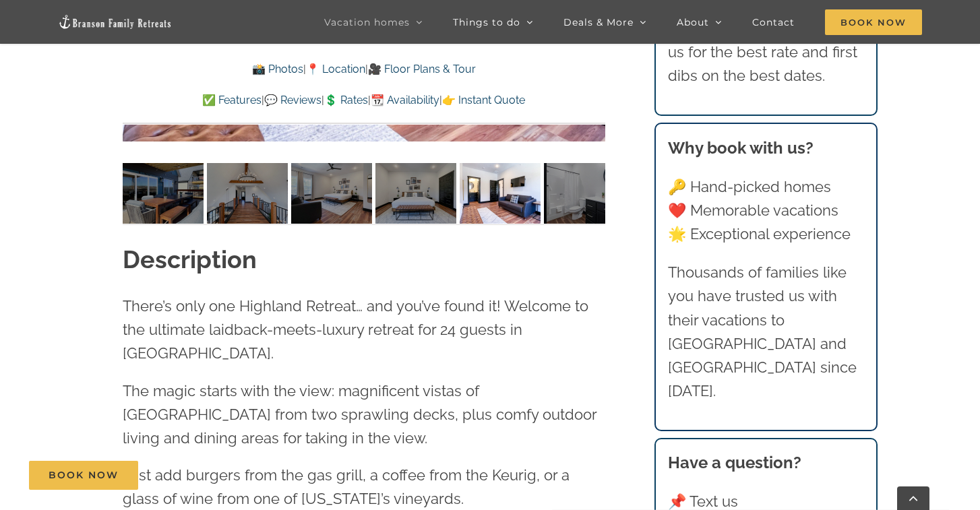
scroll to position [1324, 0]
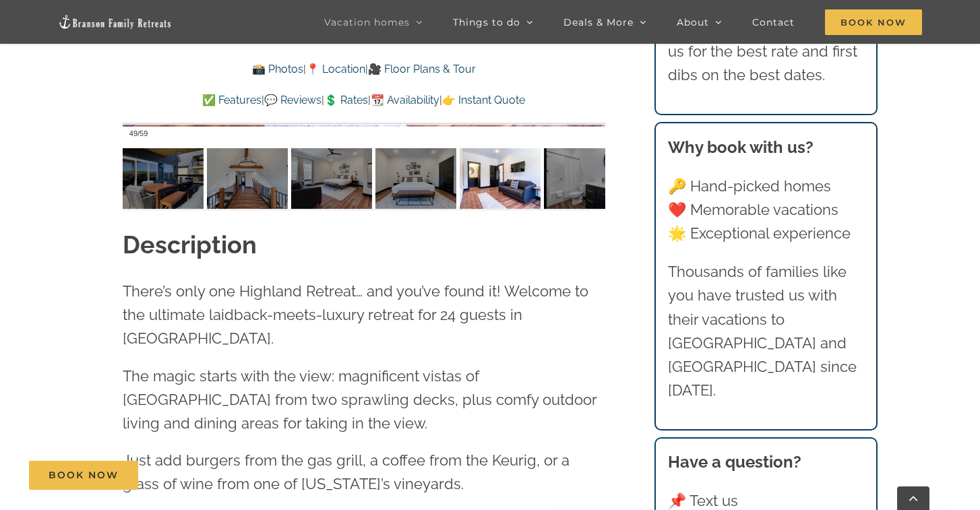
click at [349, 102] on link "💲 Rates" at bounding box center [346, 100] width 44 height 13
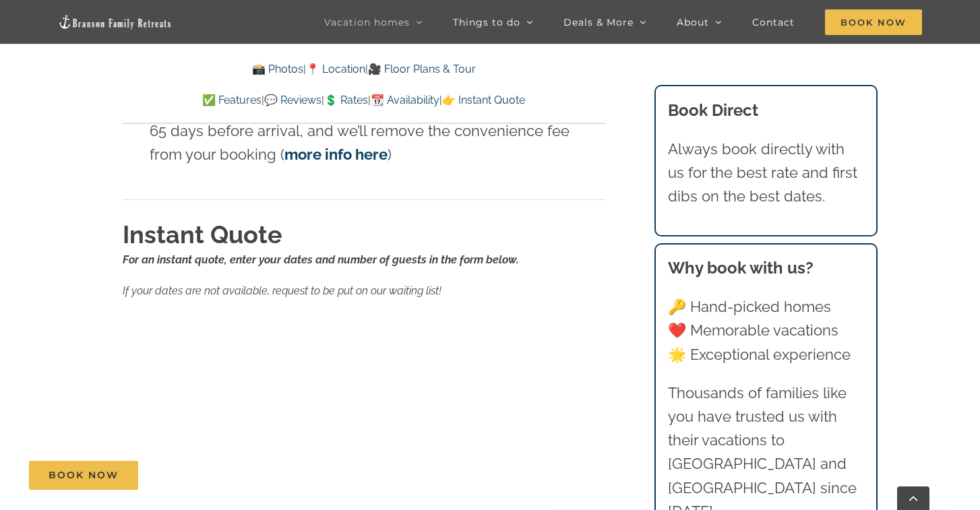
scroll to position [8116, 0]
click at [558, 283] on p "If your dates are not available, request to be put on our waiting list!" at bounding box center [364, 292] width 483 height 18
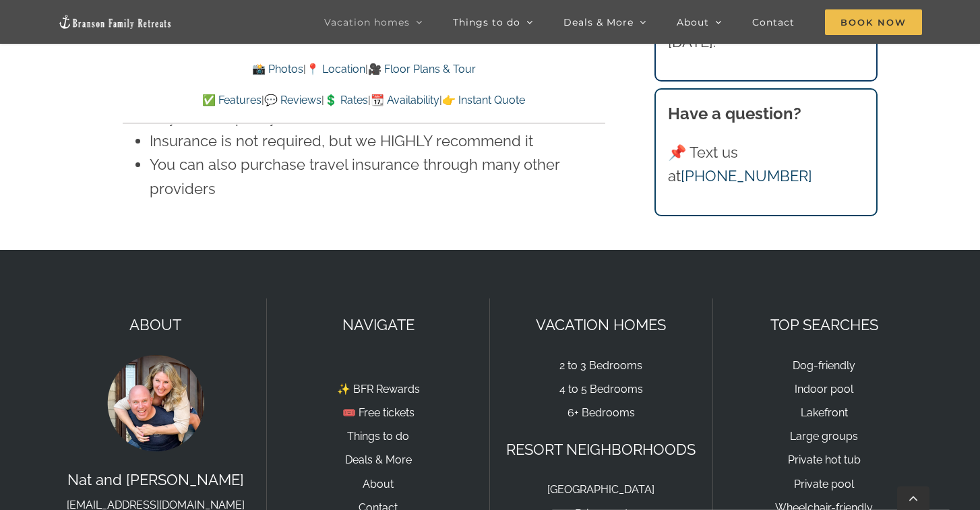
scroll to position [9019, 0]
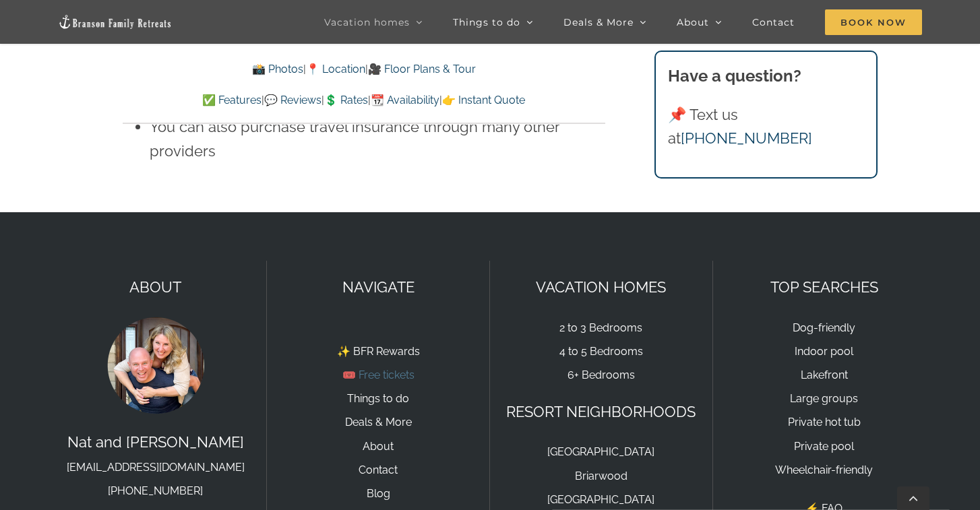
click at [386, 369] on link "🎟️ Free tickets" at bounding box center [378, 375] width 72 height 13
